Goal: Transaction & Acquisition: Download file/media

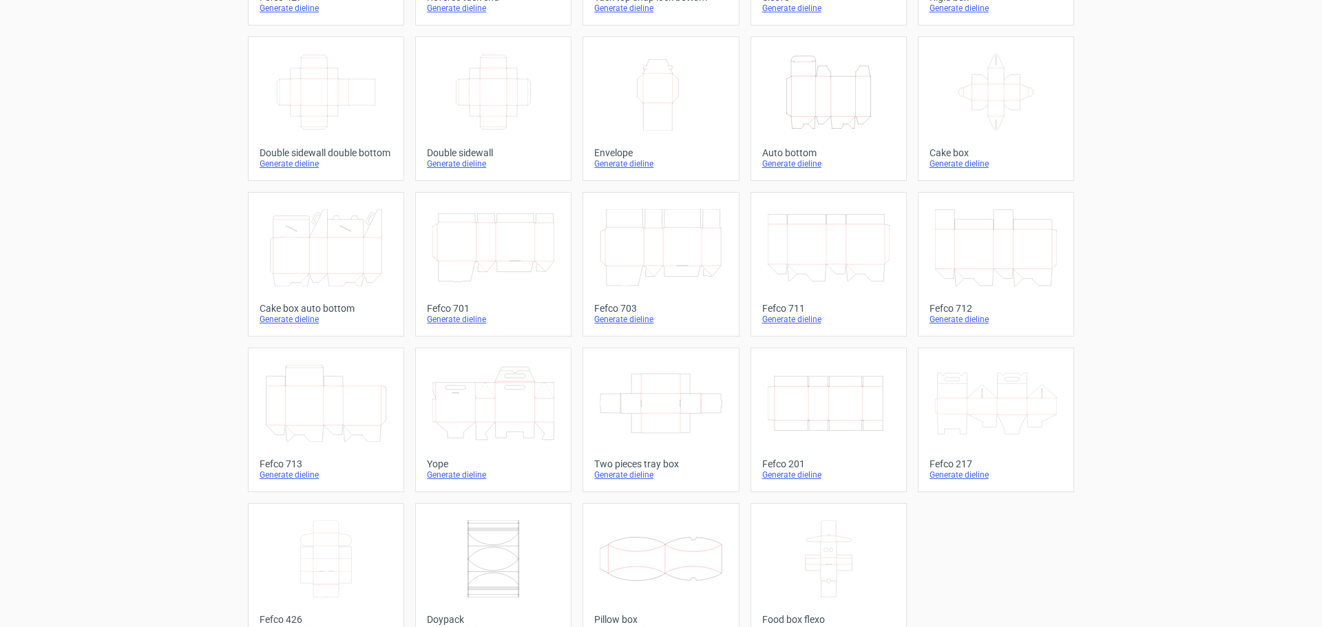
scroll to position [206, 0]
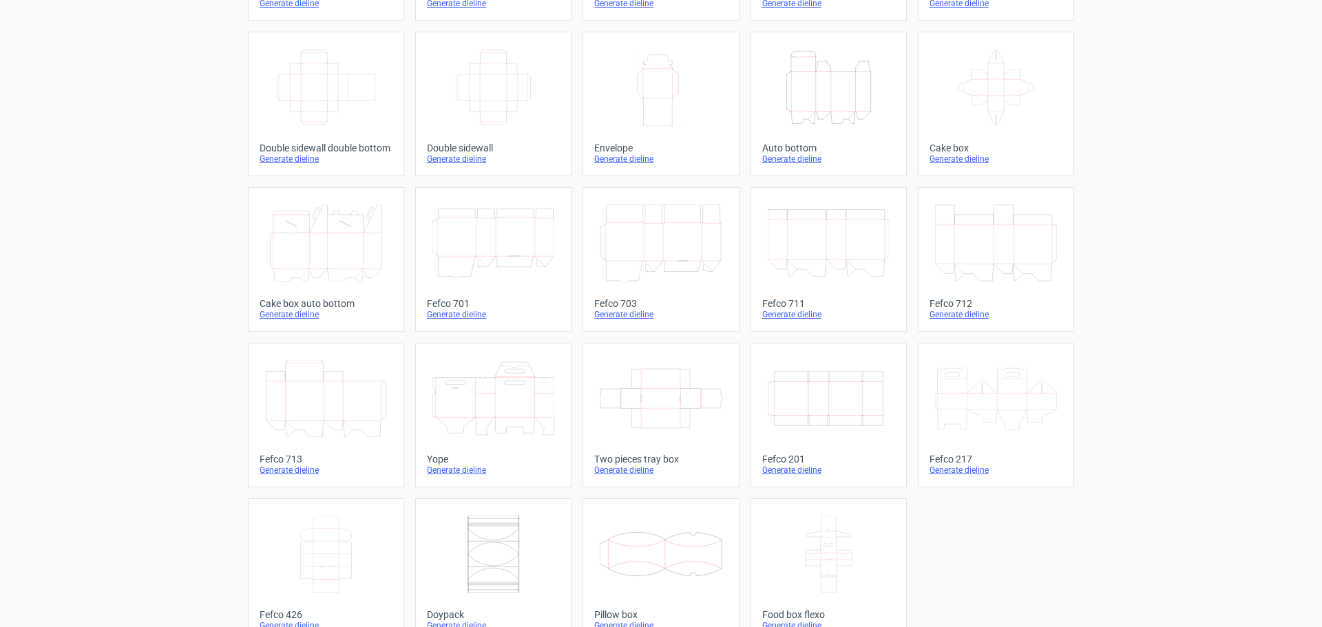
click at [806, 278] on icon at bounding box center [828, 242] width 122 height 77
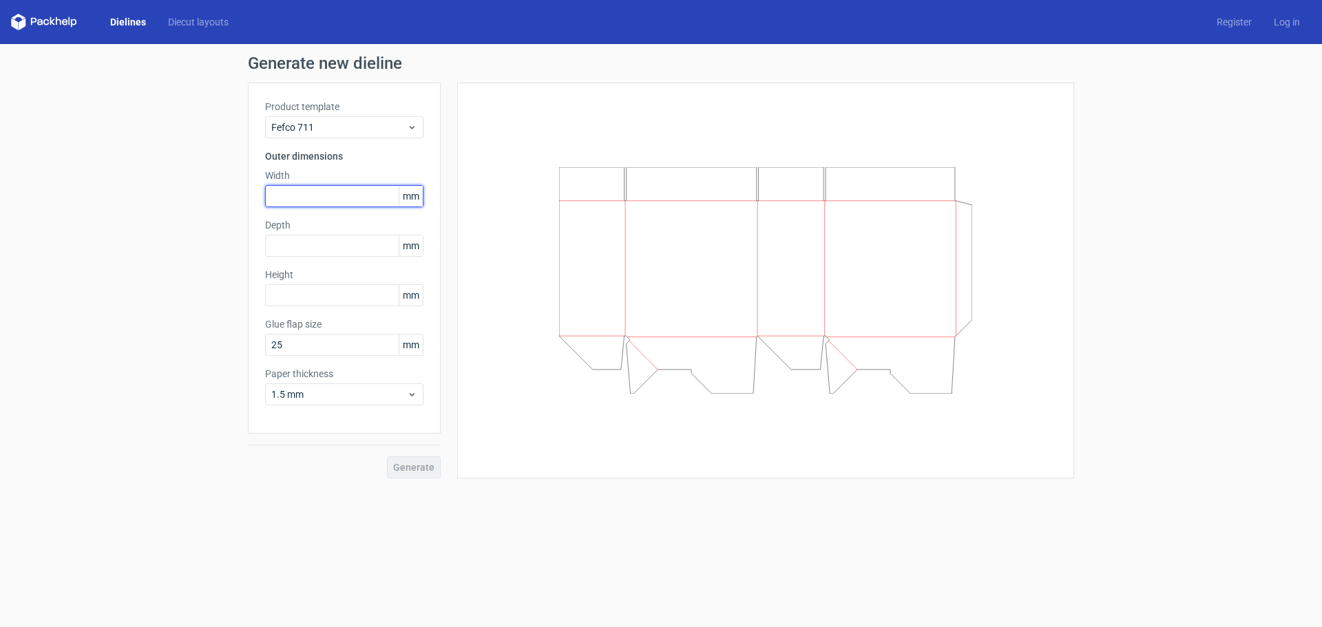
click at [290, 192] on input "text" at bounding box center [344, 196] width 158 height 22
type input "254"
click at [296, 244] on input "text" at bounding box center [344, 246] width 158 height 22
type input "170"
click at [305, 290] on input "text" at bounding box center [344, 295] width 158 height 22
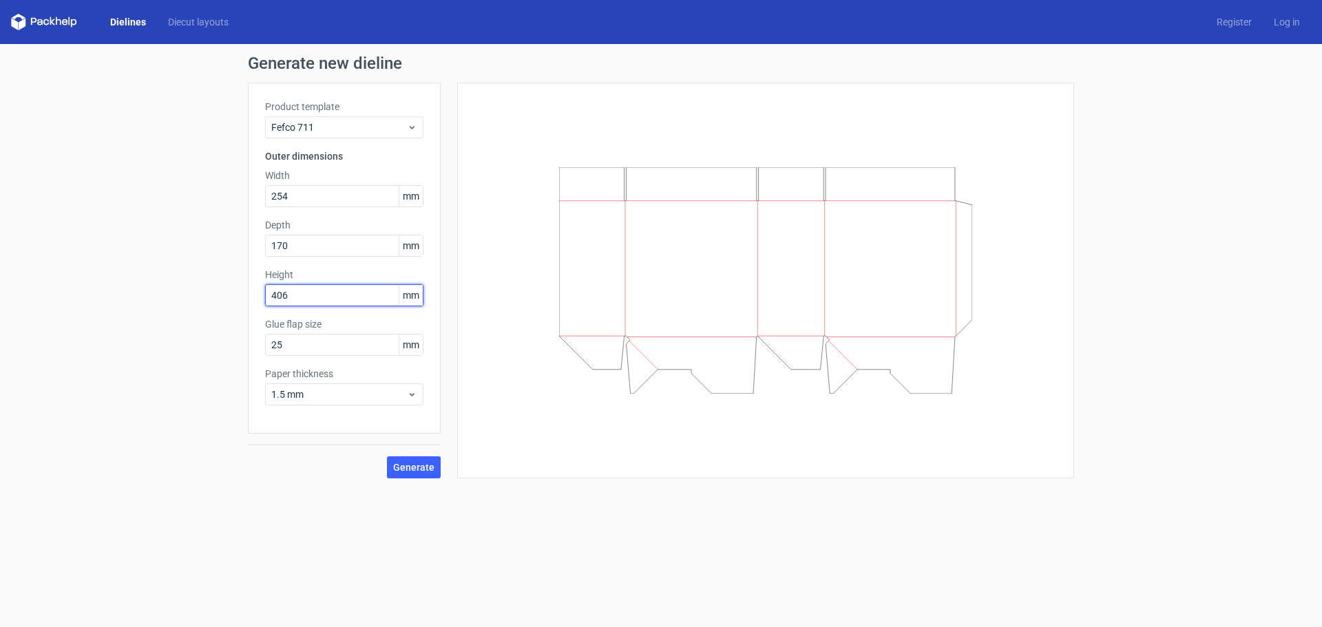
type input "406"
click at [363, 390] on span "1.5 mm" at bounding box center [339, 395] width 136 height 14
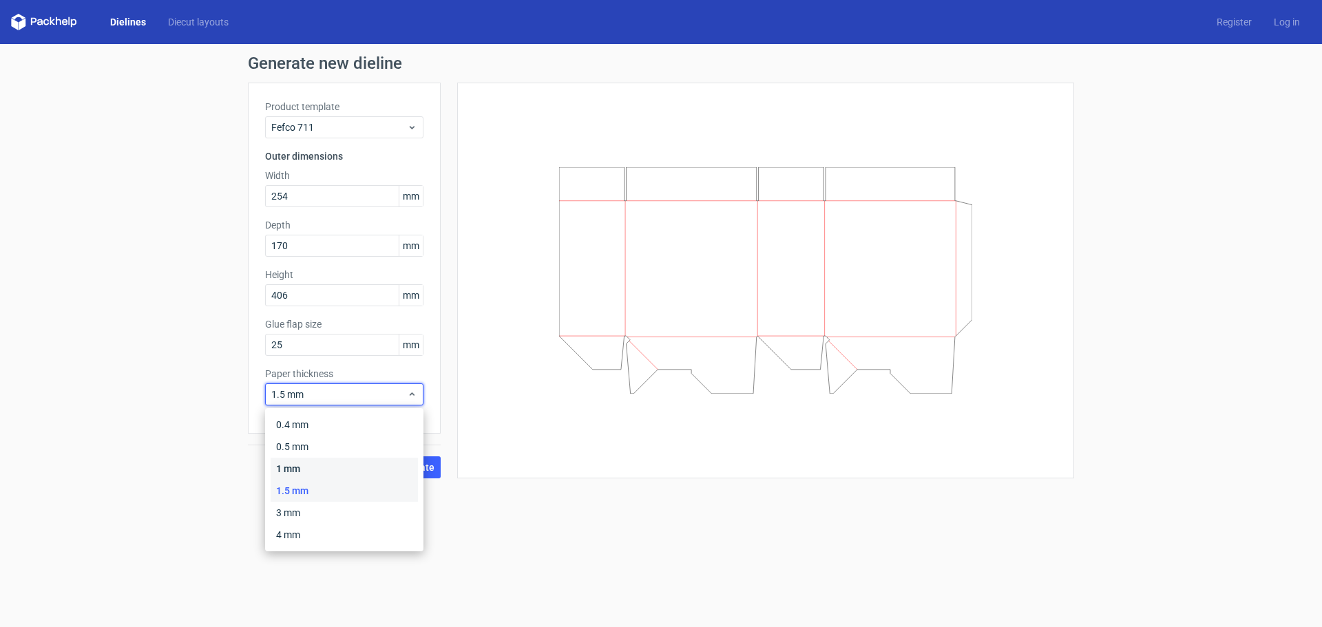
click at [323, 472] on div "1 mm" at bounding box center [343, 469] width 147 height 22
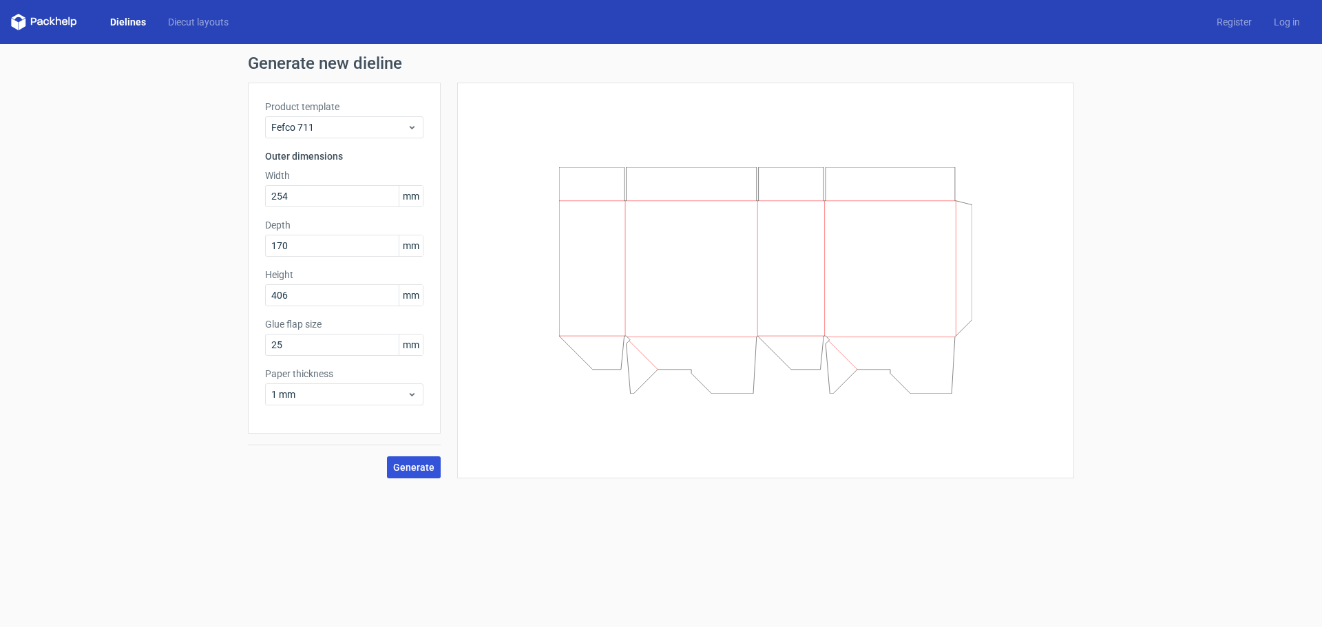
click at [420, 465] on span "Generate" at bounding box center [413, 468] width 41 height 10
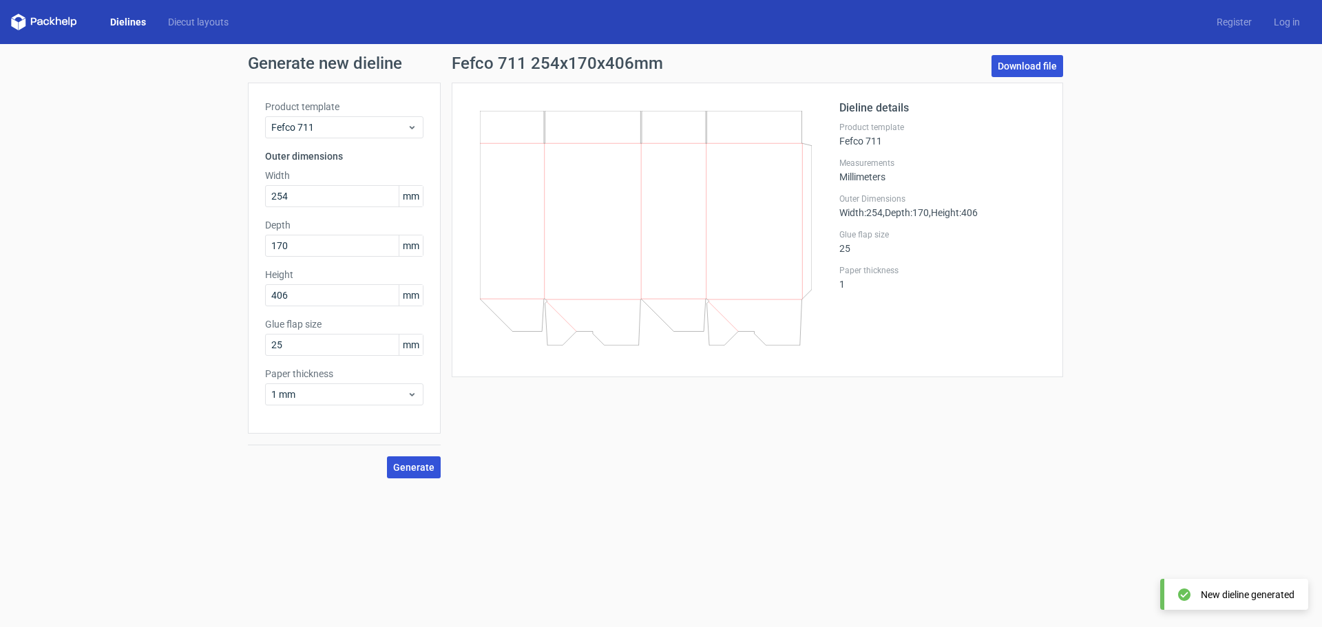
click at [1051, 67] on link "Download file" at bounding box center [1027, 66] width 72 height 22
drag, startPoint x: 308, startPoint y: 392, endPoint x: 297, endPoint y: 392, distance: 11.0
click at [297, 392] on span "1 mm" at bounding box center [339, 395] width 136 height 14
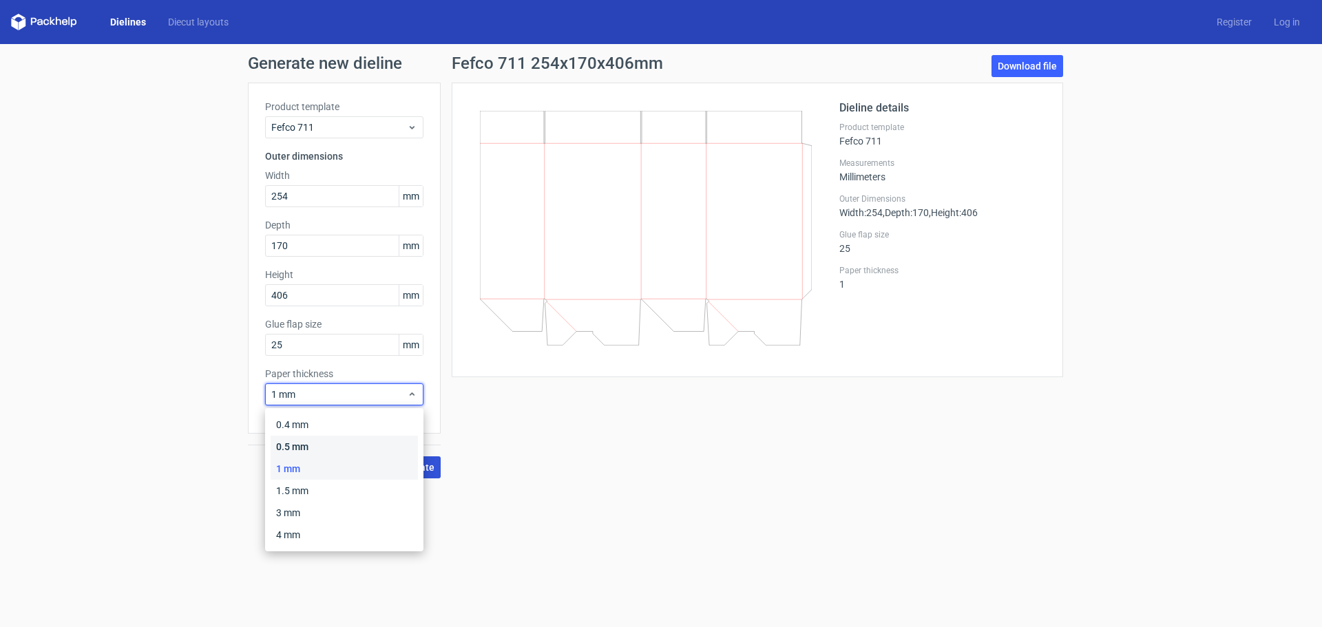
click at [318, 442] on div "0.5 mm" at bounding box center [343, 447] width 147 height 22
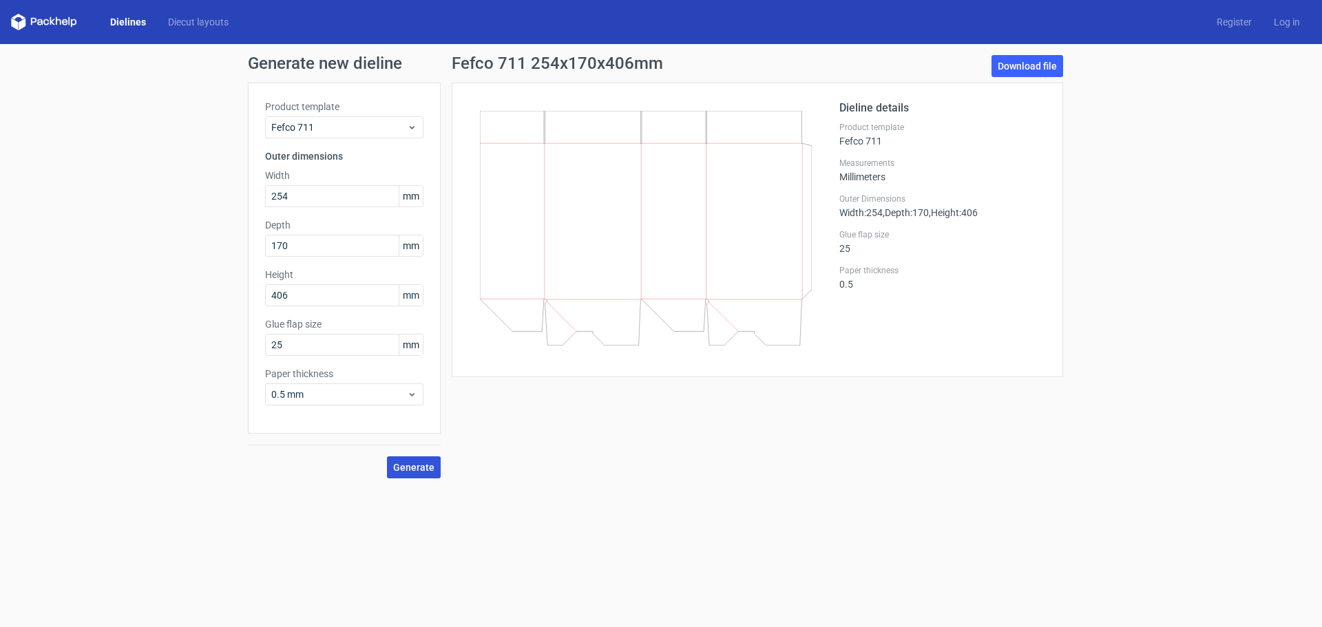
click at [409, 468] on span "Generate" at bounding box center [413, 468] width 41 height 10
click at [1039, 67] on link "Download file" at bounding box center [1027, 66] width 72 height 22
click at [1030, 58] on link "Download file" at bounding box center [1027, 66] width 72 height 22
